Goal: Task Accomplishment & Management: Manage account settings

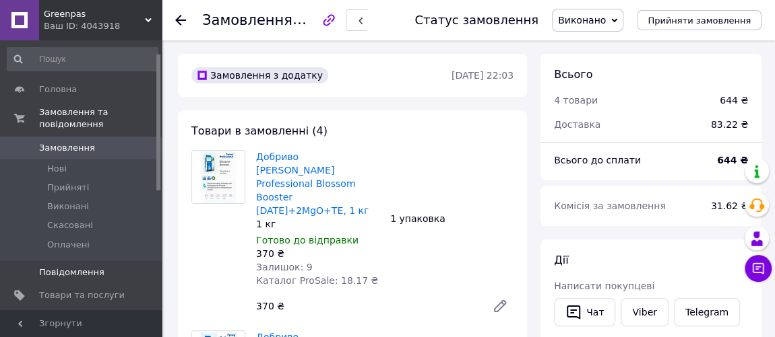
scroll to position [61, 0]
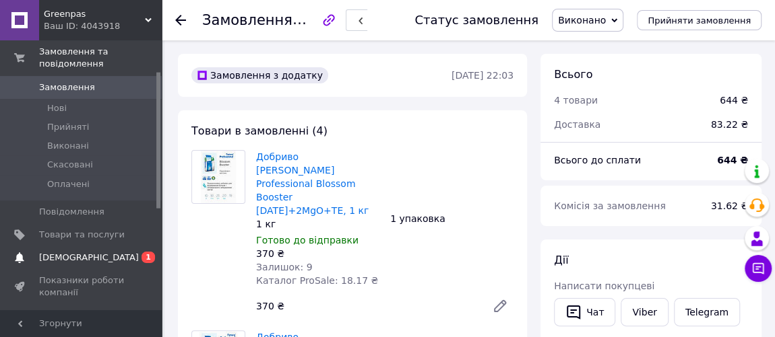
click at [94, 195] on span "[DEMOGRAPHIC_DATA]" at bounding box center [82, 258] width 86 height 12
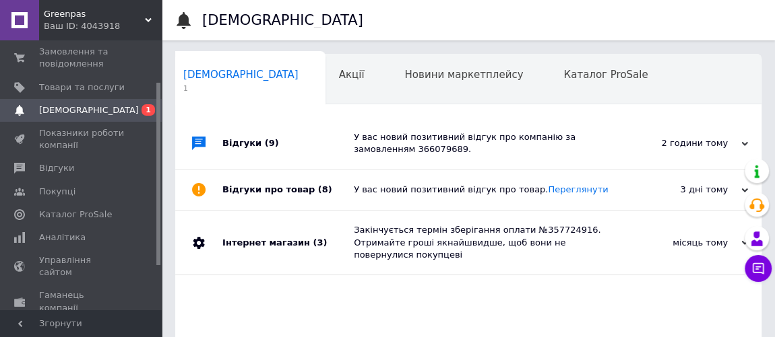
scroll to position [0, 7]
click at [86, 83] on span "Товари та послуги" at bounding box center [82, 88] width 86 height 12
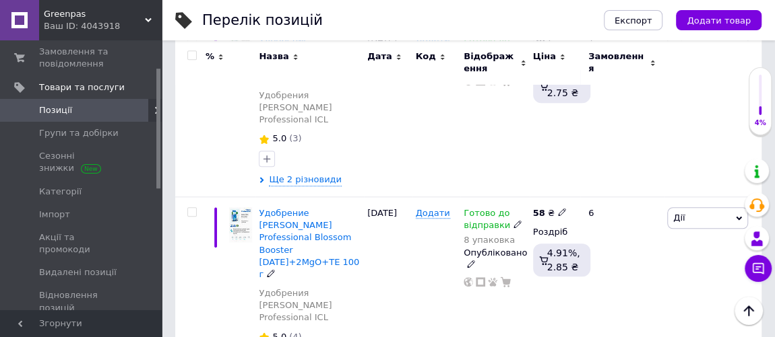
scroll to position [673, 0]
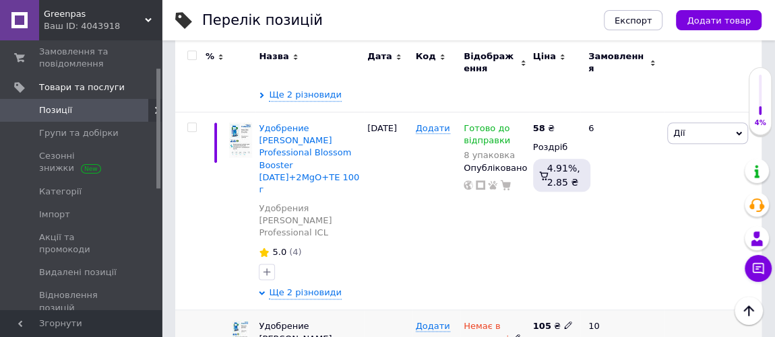
scroll to position [796, 0]
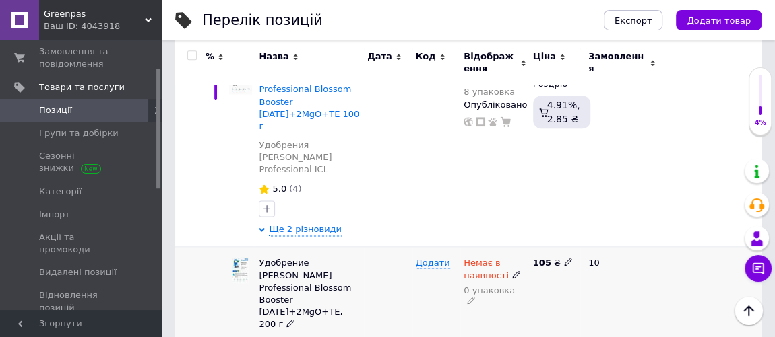
click at [297, 195] on div "0 упаковка" at bounding box center [494, 296] width 63 height 21
click at [297, 195] on use at bounding box center [515, 274] width 7 height 7
click at [297, 195] on icon at bounding box center [471, 300] width 8 height 8
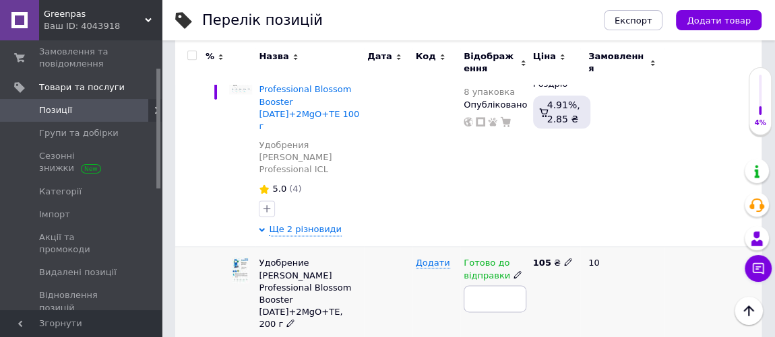
type input "5"
click at [297, 195] on div "105 ₴" at bounding box center [554, 303] width 51 height 113
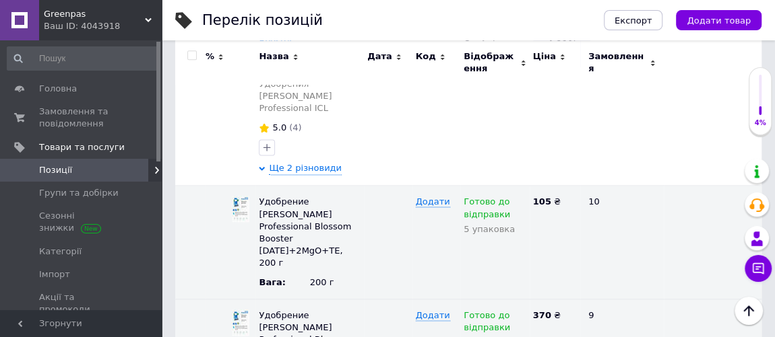
scroll to position [0, 0]
click at [75, 110] on span "Замовлення та повідомлення" at bounding box center [82, 118] width 86 height 24
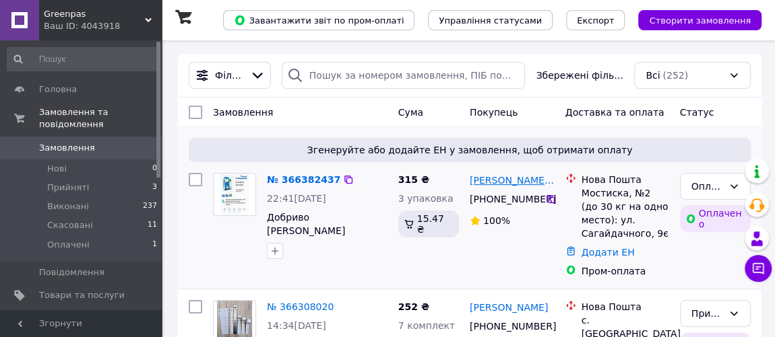
click at [297, 174] on link "[PERSON_NAME] [PERSON_NAME]" at bounding box center [512, 180] width 85 height 13
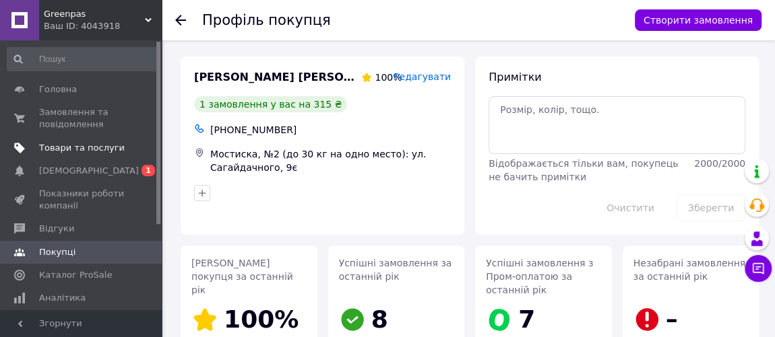
click at [59, 148] on span "Товари та послуги" at bounding box center [82, 148] width 86 height 12
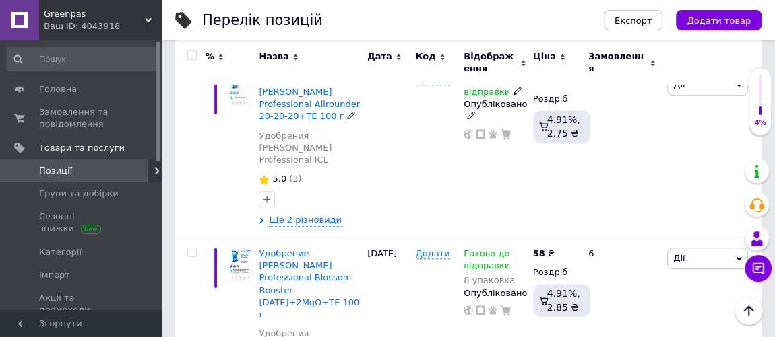
scroll to position [612, 0]
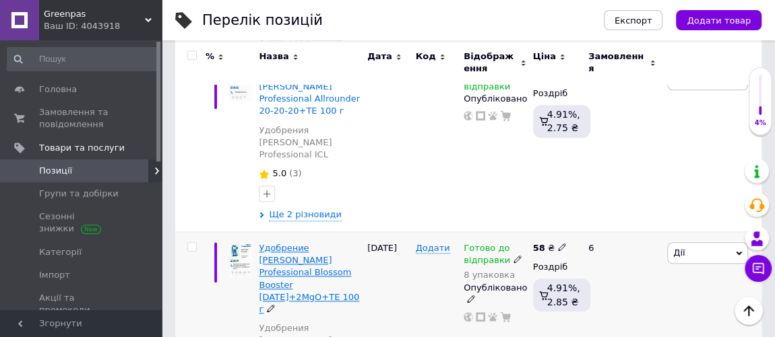
click at [289, 195] on span "Удобрение [PERSON_NAME] Professional Blossom Booster [DATE]+2MgO+TE 100 г" at bounding box center [309, 278] width 100 height 71
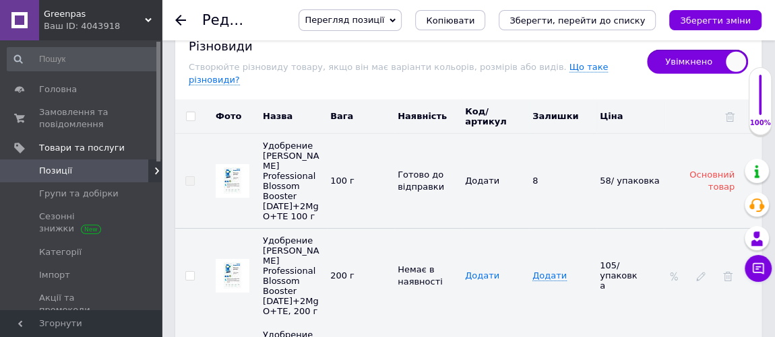
scroll to position [2143, 0]
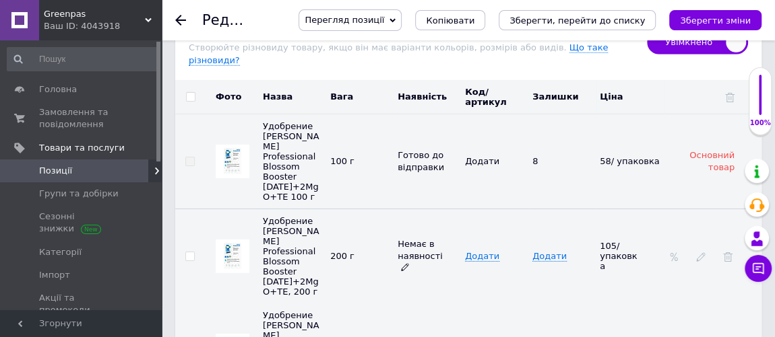
click at [297, 195] on span "Немає в наявності" at bounding box center [419, 256] width 45 height 34
click at [297, 195] on icon at bounding box center [405, 267] width 8 height 8
click at [297, 195] on span "Додати" at bounding box center [549, 256] width 34 height 11
click at [297, 195] on input at bounding box center [557, 257] width 59 height 20
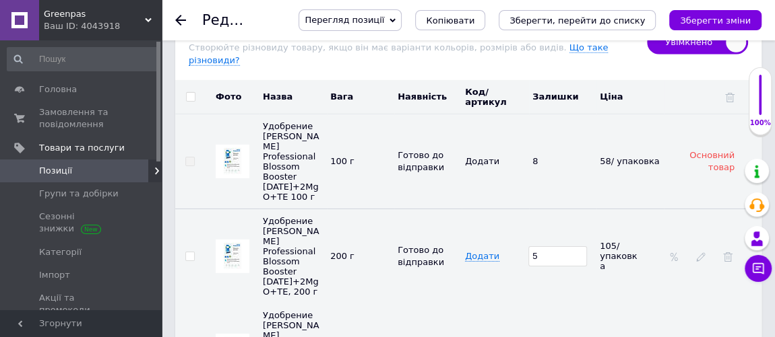
type input "5"
click at [297, 195] on td "5" at bounding box center [562, 256] width 67 height 95
click at [297, 19] on icon "Зберегти зміни" at bounding box center [715, 20] width 71 height 10
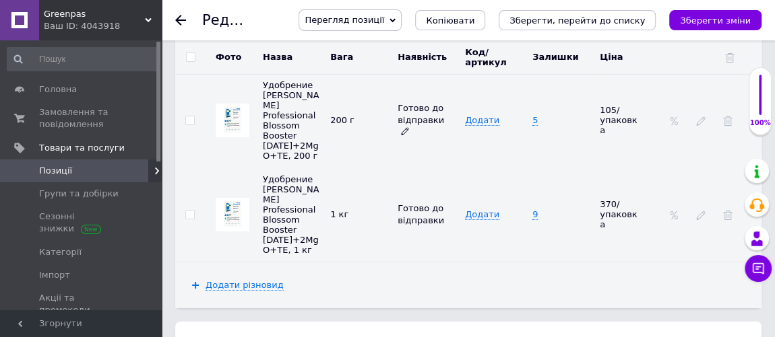
scroll to position [2285, 0]
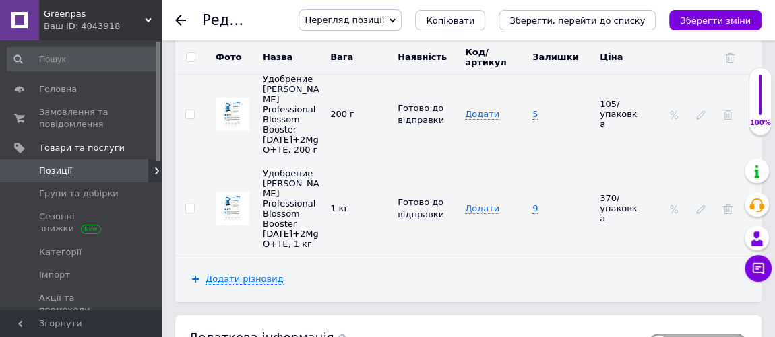
click at [77, 106] on span "Замовлення та повідомлення" at bounding box center [82, 118] width 86 height 24
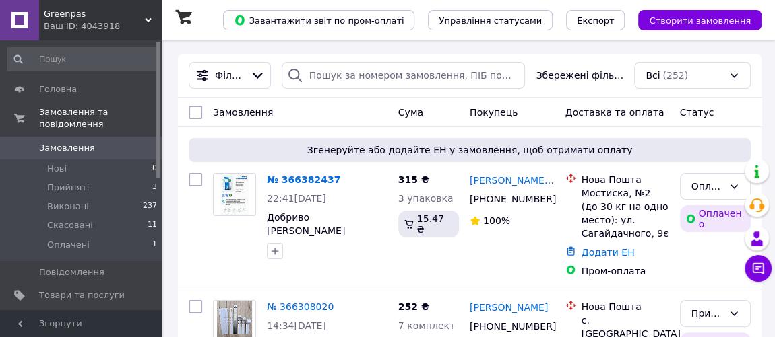
click at [89, 195] on span "[DEMOGRAPHIC_DATA]" at bounding box center [82, 319] width 86 height 12
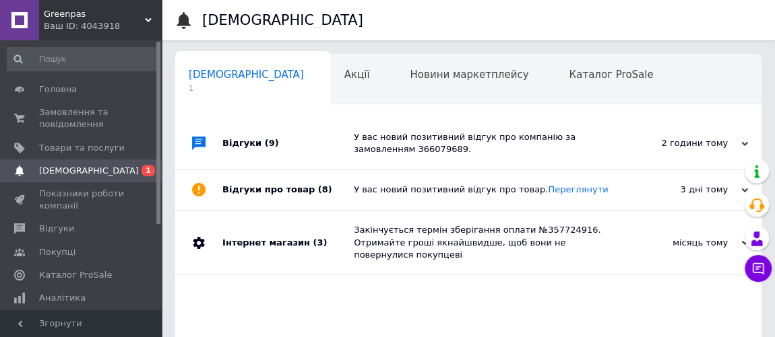
scroll to position [0, 7]
click at [297, 143] on div "Відгуки (9)" at bounding box center [287, 143] width 131 height 51
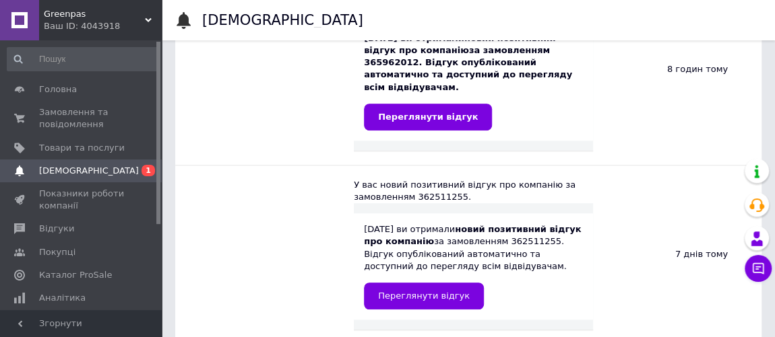
scroll to position [306, 0]
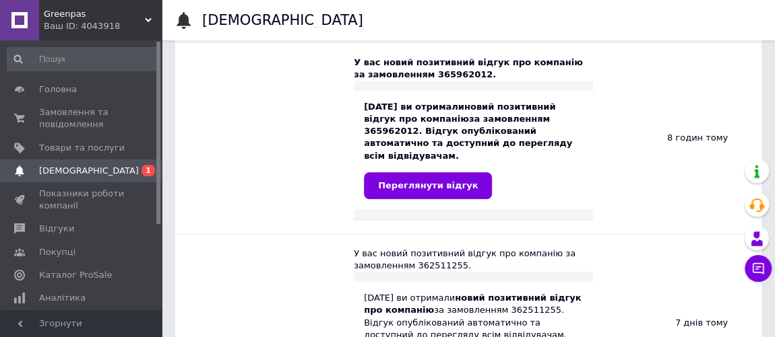
click at [297, 157] on div "[DATE] ви отримали новий позитивний відгук про компанію за замовленням 36596201…" at bounding box center [473, 150] width 219 height 98
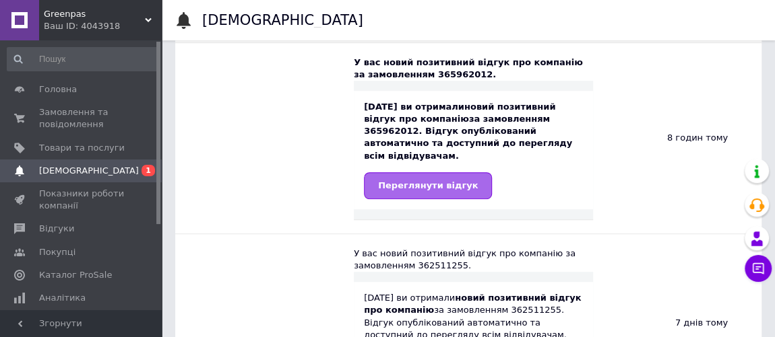
click at [297, 172] on link "Переглянути відгук" at bounding box center [428, 185] width 128 height 27
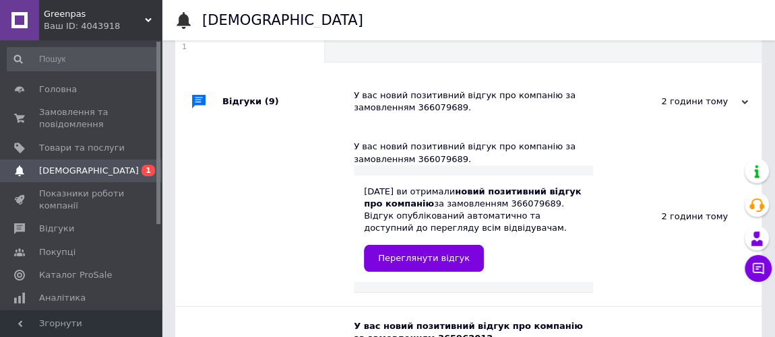
scroll to position [0, 0]
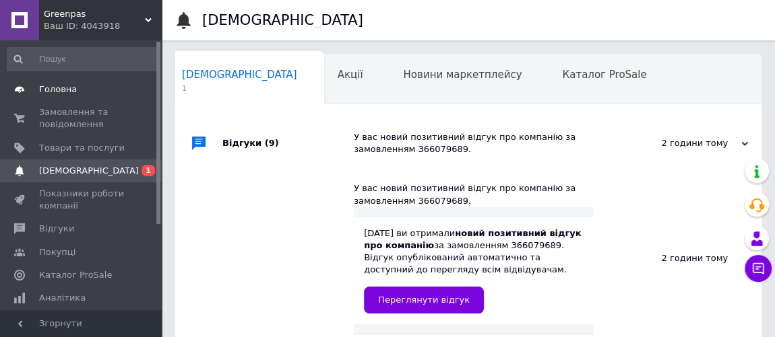
click at [55, 90] on span "Головна" at bounding box center [58, 90] width 38 height 12
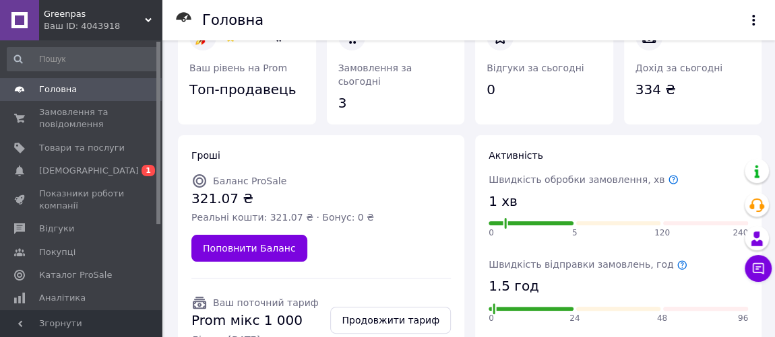
scroll to position [61, 0]
